Goal: Share content

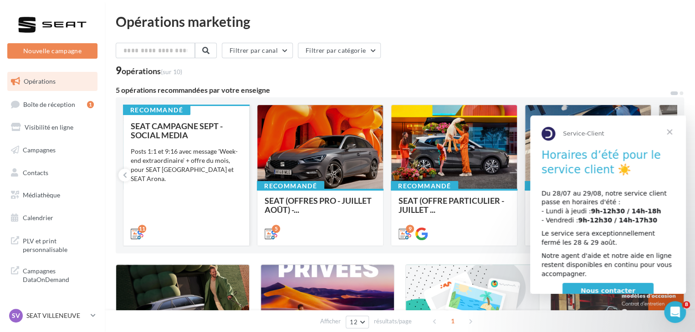
click at [188, 210] on div "SEAT CAMPAGNE SEPT - SOCIAL MEDIA Posts 1:1 et 9:16 avec message 'Week-end extr…" at bounding box center [186, 180] width 111 height 116
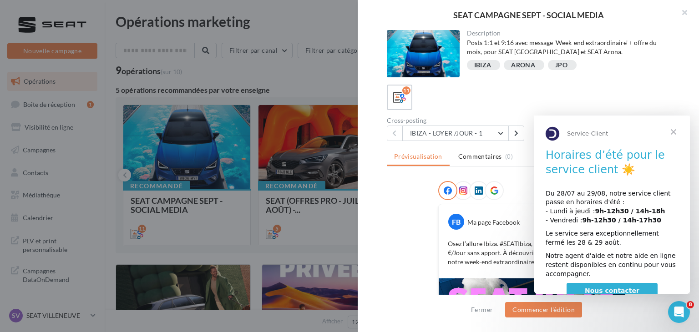
click at [674, 131] on span "Fermer" at bounding box center [673, 132] width 33 height 33
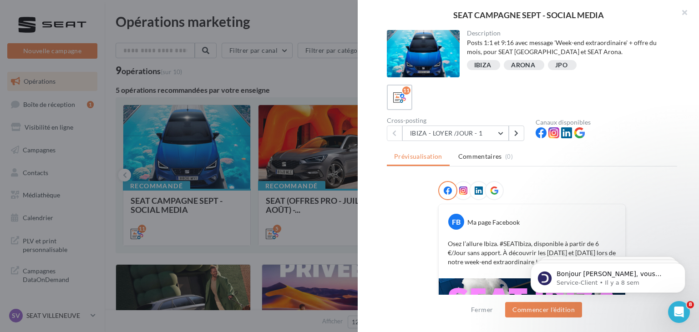
click at [490, 189] on icon at bounding box center [494, 191] width 8 height 8
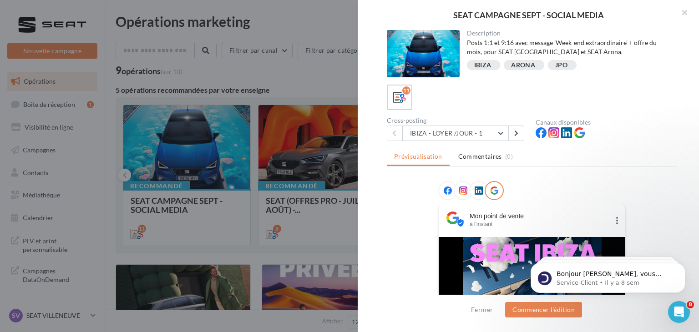
click at [475, 184] on div at bounding box center [478, 190] width 19 height 19
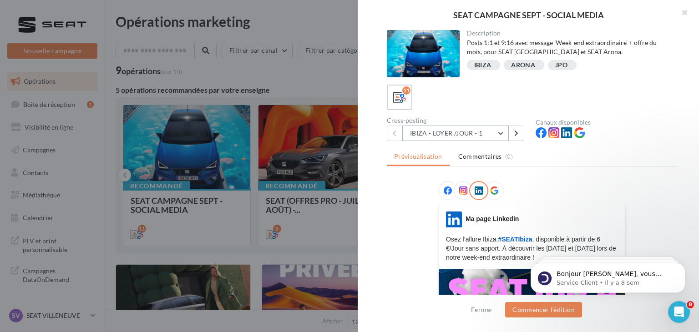
click at [475, 135] on button "IBIZA - LOYER /JOUR - 1" at bounding box center [455, 133] width 107 height 15
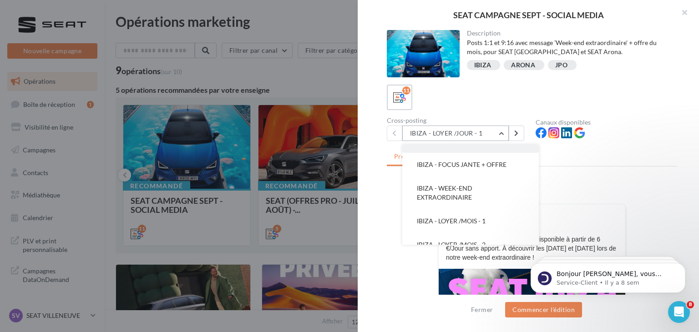
scroll to position [42, 0]
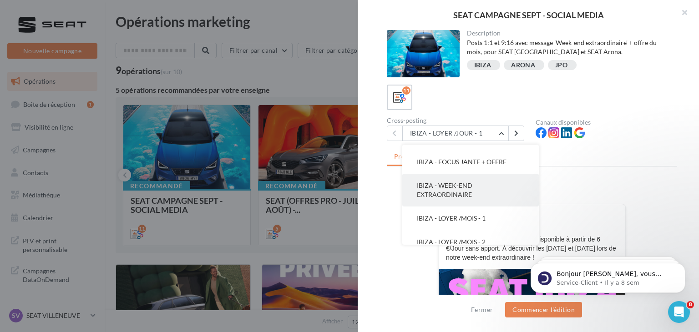
click at [477, 195] on button "IBIZA - WEEK-END EXTRAORDINAIRE" at bounding box center [470, 190] width 137 height 33
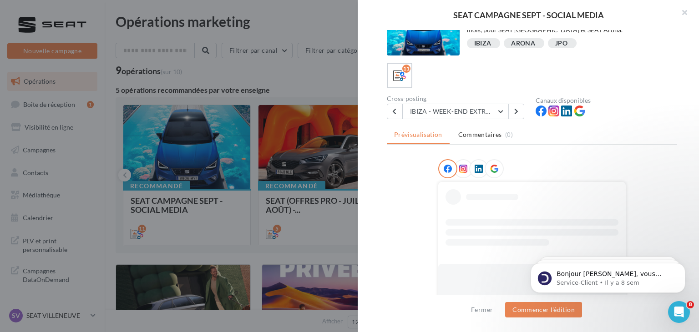
scroll to position [0, 0]
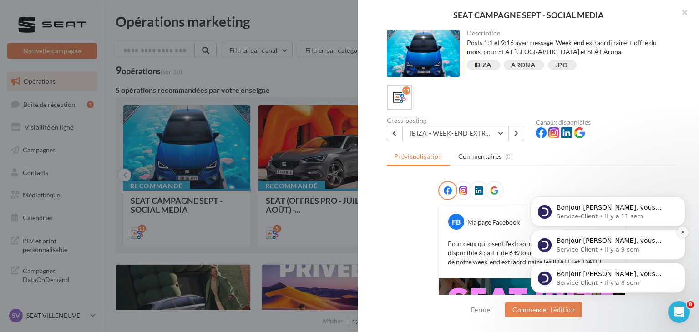
click at [683, 232] on icon "Dismiss notification" at bounding box center [682, 232] width 3 height 3
click at [682, 231] on icon "Dismiss notification" at bounding box center [682, 232] width 5 height 5
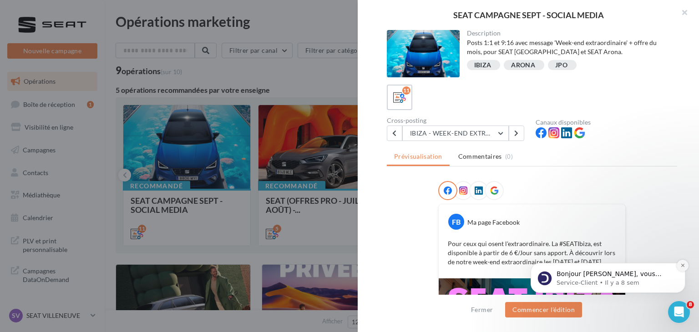
click at [683, 266] on icon "Dismiss notification" at bounding box center [682, 265] width 3 height 3
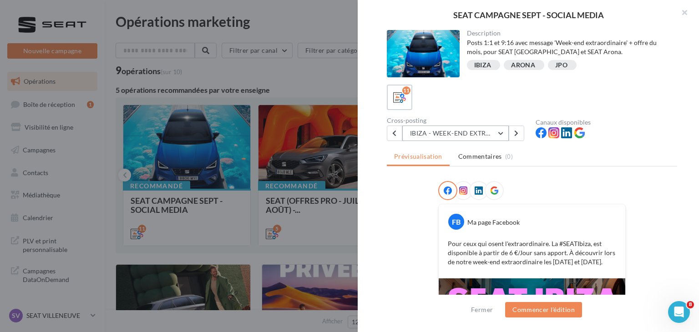
click at [452, 132] on button "IBIZA - WEEK-END EXTRAORDINAIRE" at bounding box center [455, 133] width 107 height 15
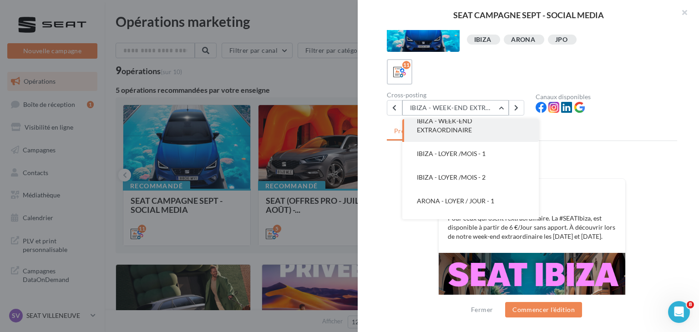
scroll to position [78, 0]
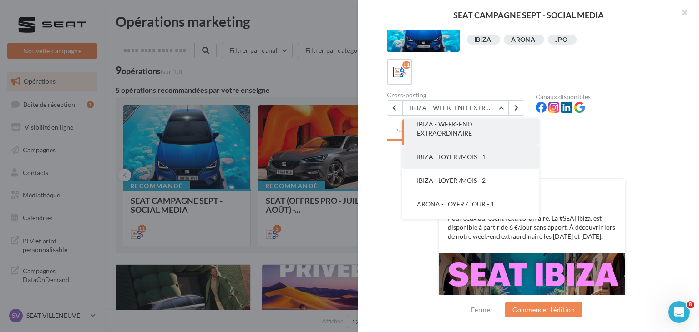
click at [473, 162] on button "IBIZA - LOYER /MOIS - 1" at bounding box center [470, 157] width 137 height 24
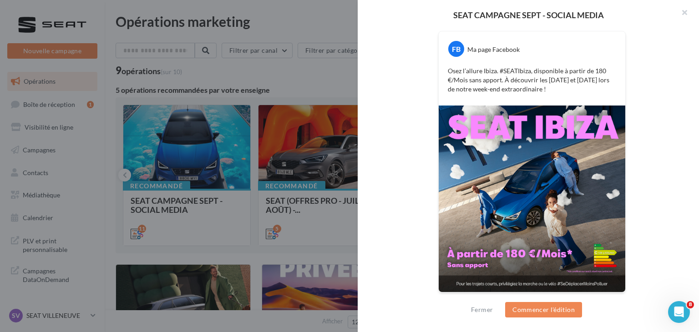
scroll to position [173, 0]
click at [430, 124] on div "FB Ma page Facebook Osez l’allure [GEOGRAPHIC_DATA]. #SEATIbiza, disponible à p…" at bounding box center [532, 156] width 290 height 296
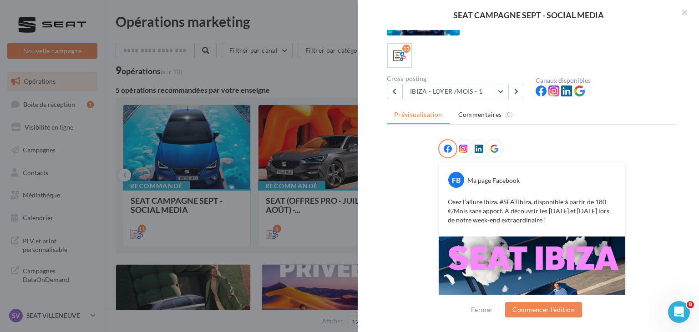
scroll to position [42, 0]
click at [449, 93] on button "IBIZA - LOYER /MOIS - 1" at bounding box center [455, 91] width 107 height 15
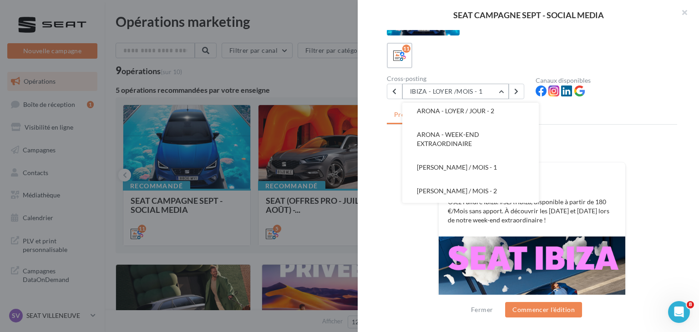
scroll to position [178, 0]
click at [463, 164] on span "[PERSON_NAME] / MOIS - 1" at bounding box center [457, 168] width 80 height 8
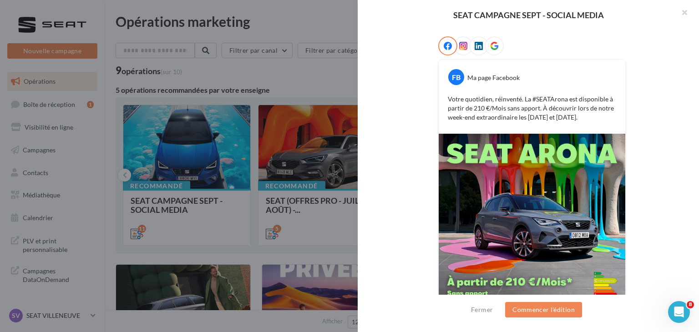
scroll to position [173, 0]
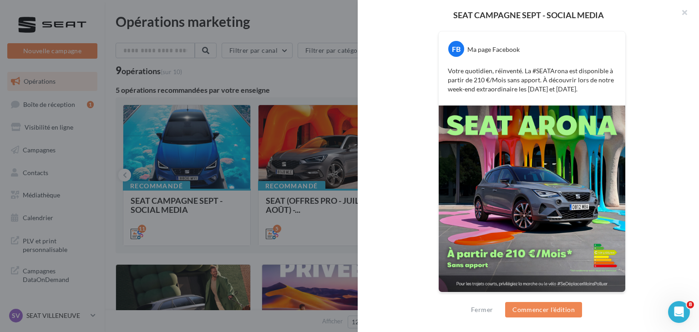
drag, startPoint x: 537, startPoint y: 168, endPoint x: 374, endPoint y: 131, distance: 166.6
click at [374, 131] on div "Description Posts 1:1 et 9:16 avec message 'Week-end extraordinaire' + offre du…" at bounding box center [532, 166] width 349 height 273
click at [591, 192] on img at bounding box center [532, 199] width 187 height 187
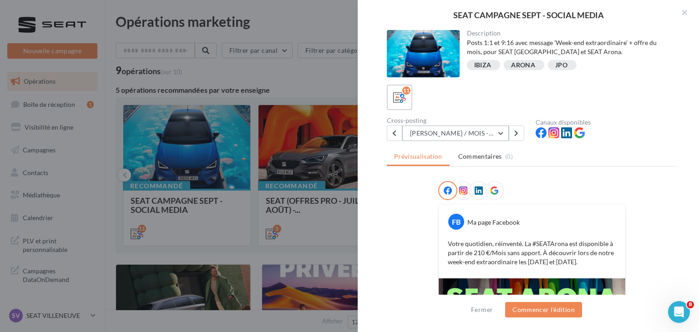
click at [451, 126] on button "[PERSON_NAME] / MOIS - 1" at bounding box center [455, 133] width 107 height 15
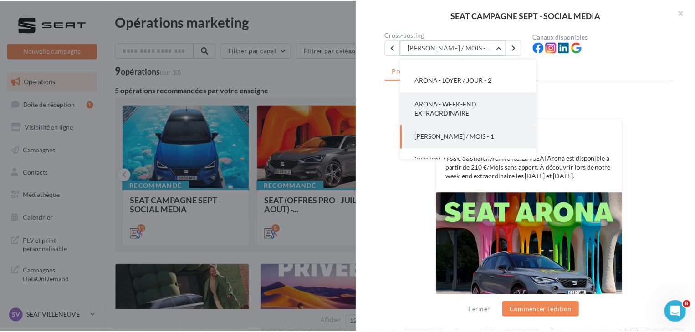
scroll to position [164, 0]
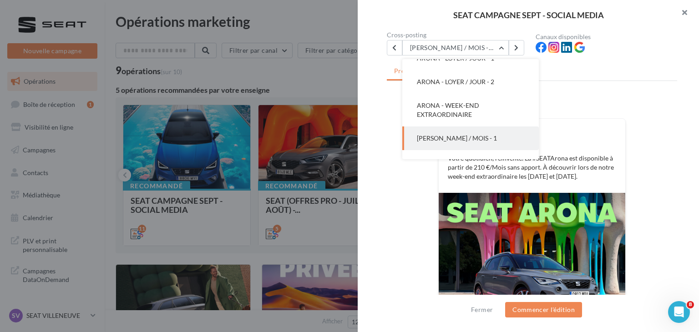
click at [688, 13] on button "button" at bounding box center [681, 13] width 36 height 27
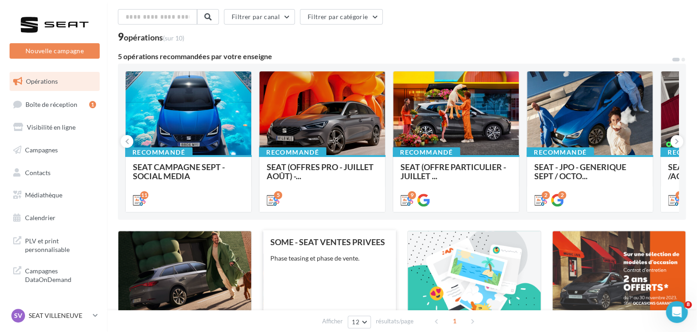
scroll to position [33, 0]
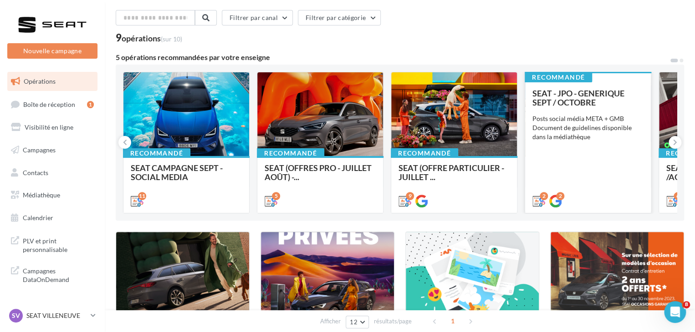
click at [577, 166] on div "SEAT - JPO - GENERIQUE SEPT / OCTOBRE Posts social média META + GMB Document de…" at bounding box center [587, 147] width 111 height 116
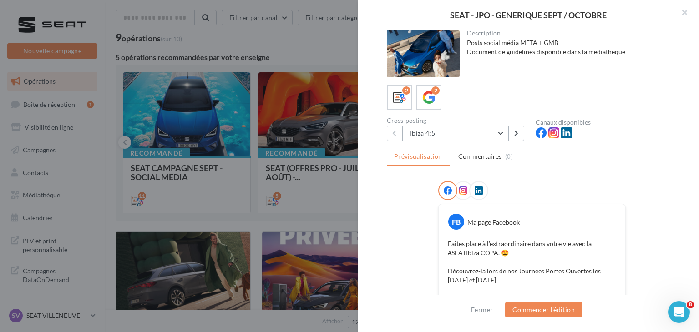
click at [477, 137] on button "Ibiza 4:5" at bounding box center [455, 133] width 107 height 15
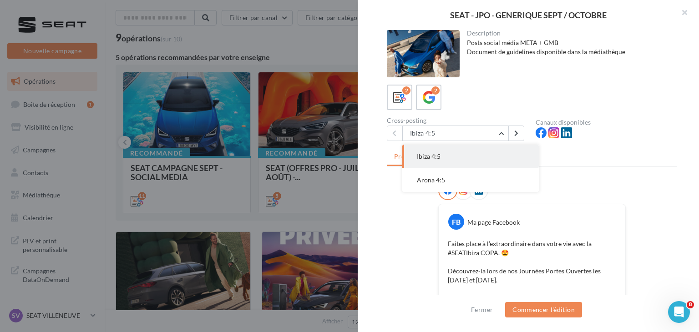
click at [602, 188] on div at bounding box center [532, 192] width 188 height 23
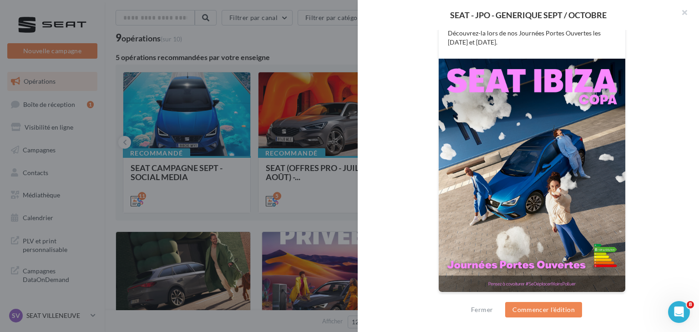
scroll to position [0, 0]
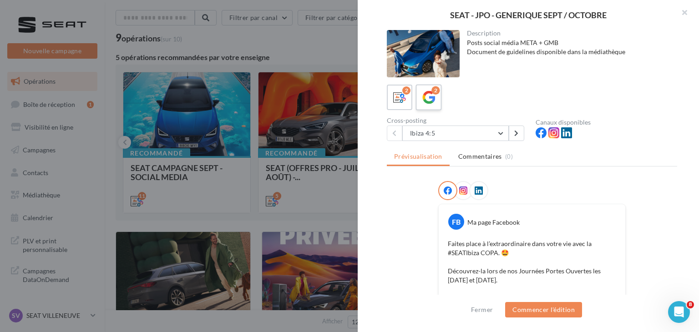
click at [430, 101] on icon at bounding box center [428, 97] width 13 height 13
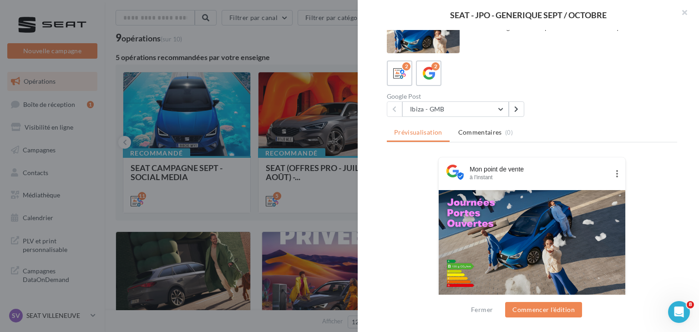
scroll to position [25, 0]
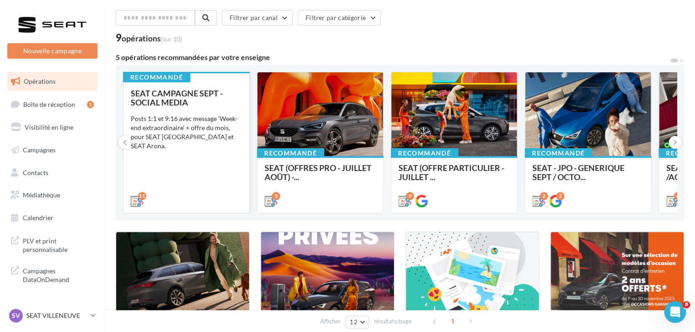
click at [184, 172] on div "SEAT CAMPAGNE SEPT - SOCIAL MEDIA Posts 1:1 et 9:16 avec message 'Week-end extr…" at bounding box center [186, 147] width 111 height 116
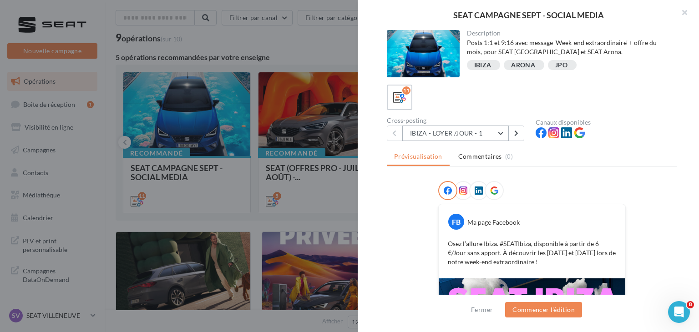
click at [454, 131] on button "IBIZA - LOYER /JOUR - 1" at bounding box center [455, 133] width 107 height 15
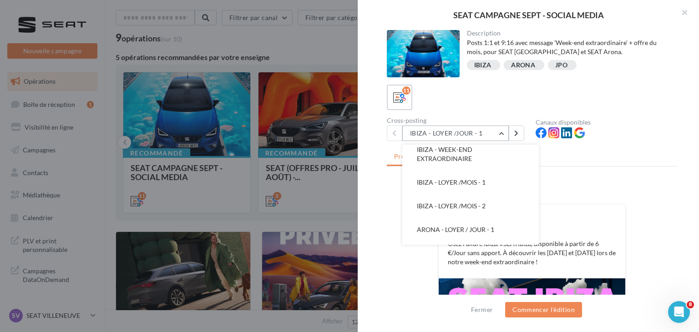
scroll to position [82, 0]
click at [462, 200] on span "IBIZA - LOYER /MOIS - 2" at bounding box center [451, 202] width 69 height 8
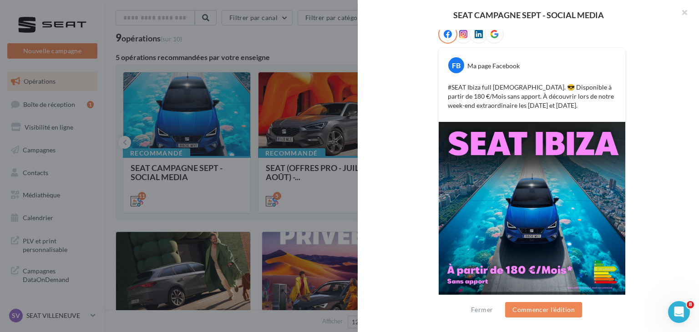
scroll to position [173, 0]
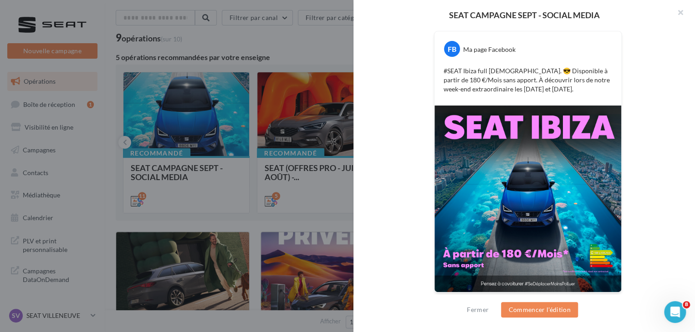
click at [184, 179] on div at bounding box center [347, 166] width 695 height 332
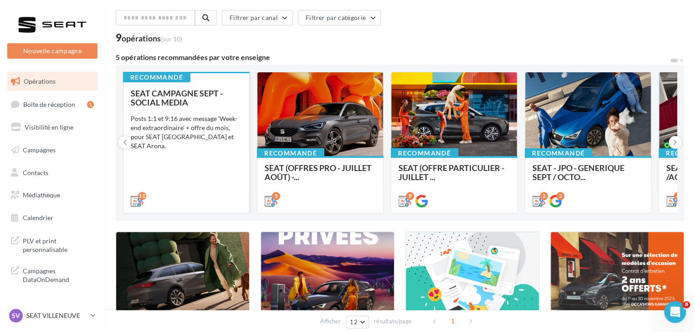
click at [196, 174] on div "SEAT CAMPAGNE SEPT - SOCIAL MEDIA Posts 1:1 et 9:16 avec message 'Week-end extr…" at bounding box center [186, 147] width 111 height 116
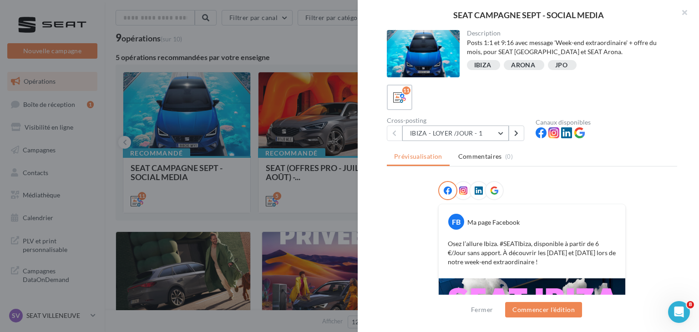
click at [486, 136] on button "IBIZA - LOYER /JOUR - 1" at bounding box center [455, 133] width 107 height 15
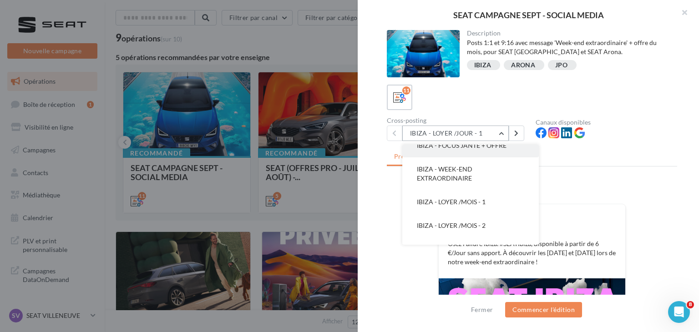
scroll to position [68, 0]
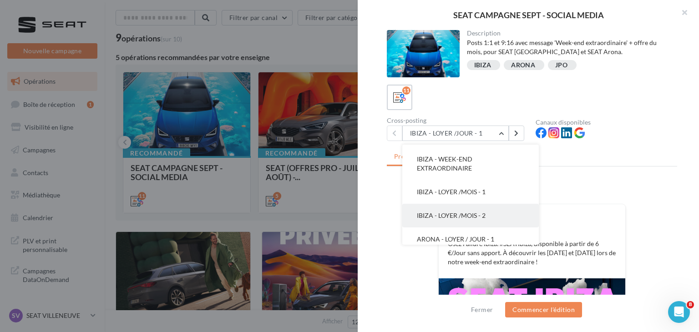
click at [473, 212] on span "IBIZA - LOYER /MOIS - 2" at bounding box center [451, 216] width 69 height 8
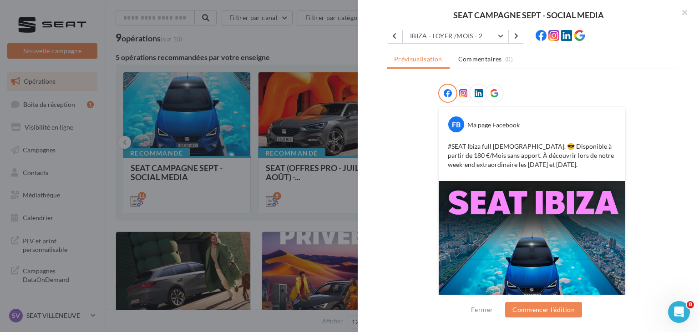
scroll to position [96, 0]
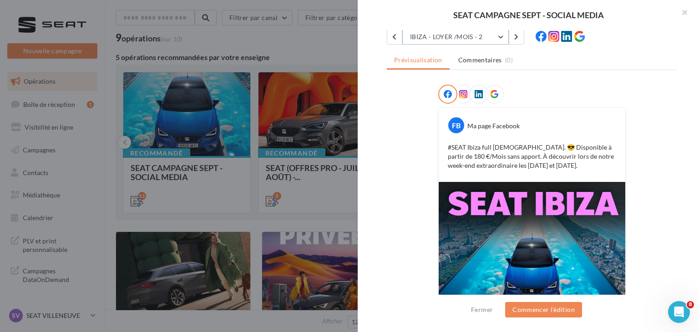
click at [470, 42] on button "IBIZA - LOYER /MOIS - 2" at bounding box center [455, 36] width 107 height 15
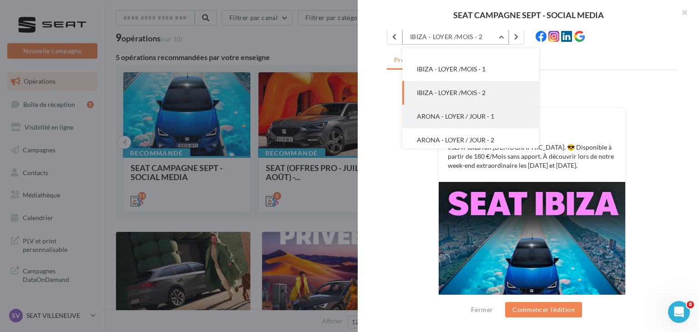
scroll to position [71, 0]
click at [455, 86] on button "IBIZA - LOYER /MOIS - 1" at bounding box center [470, 93] width 137 height 24
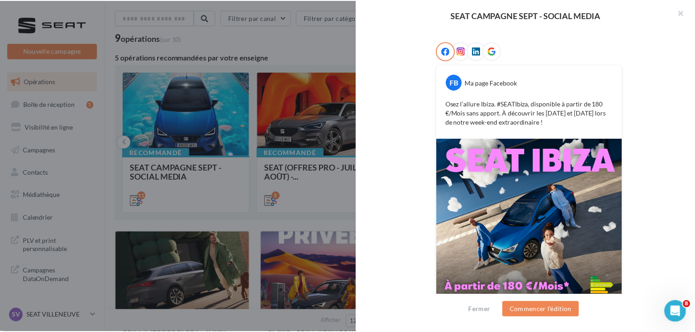
scroll to position [173, 0]
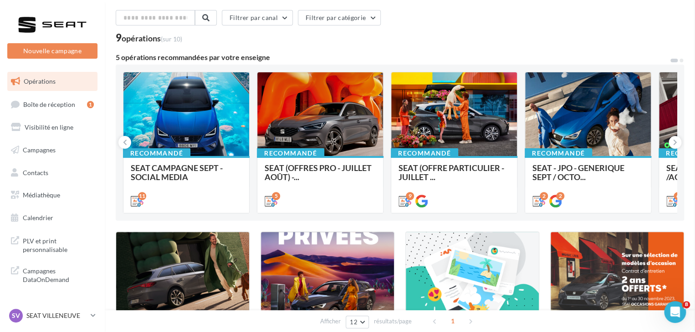
click at [251, 223] on div "Opérations marketing Filtrer par canal Filtrer par catégorie 9 opérations (sur …" at bounding box center [400, 273] width 568 height 582
click at [68, 313] on p "SEAT VILLENEUVE" at bounding box center [56, 315] width 61 height 9
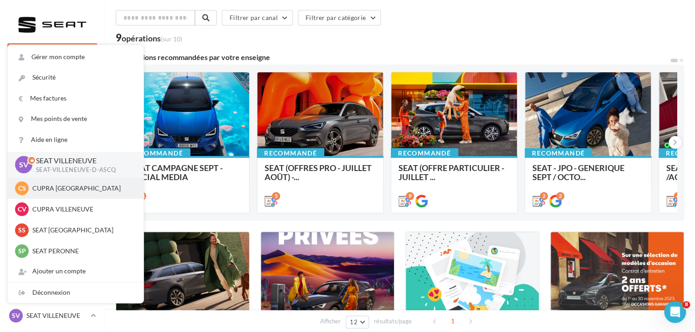
click at [76, 192] on p "CUPRA [GEOGRAPHIC_DATA]" at bounding box center [82, 188] width 100 height 9
